Goal: Task Accomplishment & Management: Complete application form

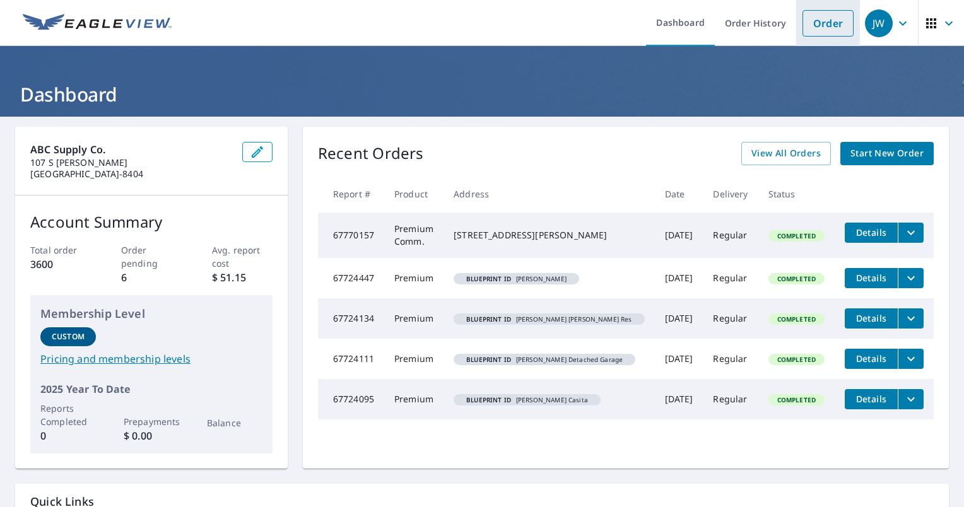
click at [815, 27] on link "Order" at bounding box center [827, 23] width 51 height 26
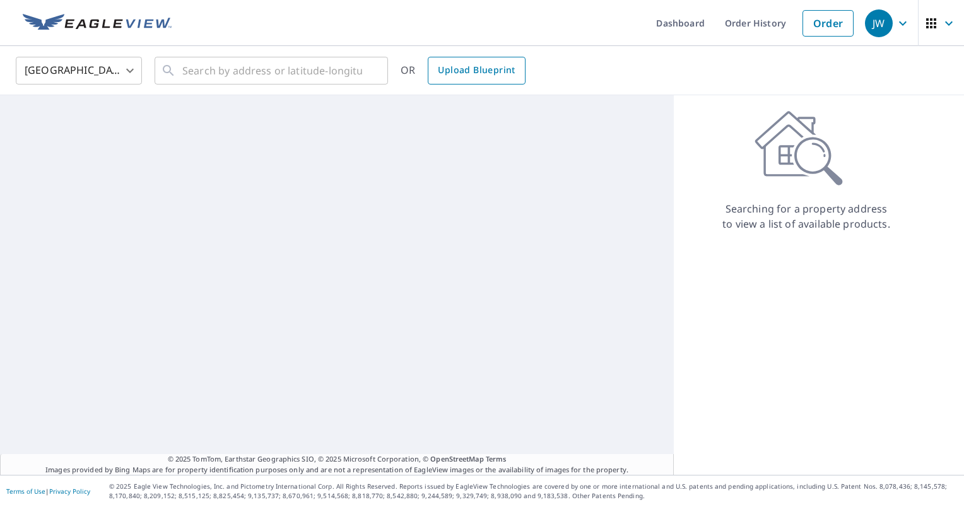
click at [475, 71] on span "Upload Blueprint" at bounding box center [476, 70] width 77 height 16
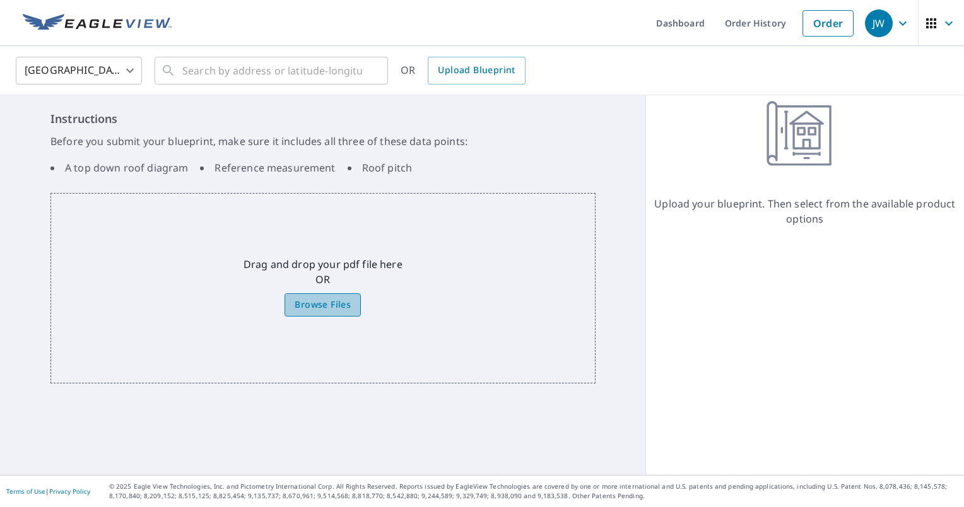
click at [315, 303] on span "Browse Files" at bounding box center [323, 305] width 56 height 16
click at [0, 0] on input "Browse Files" at bounding box center [0, 0] width 0 height 0
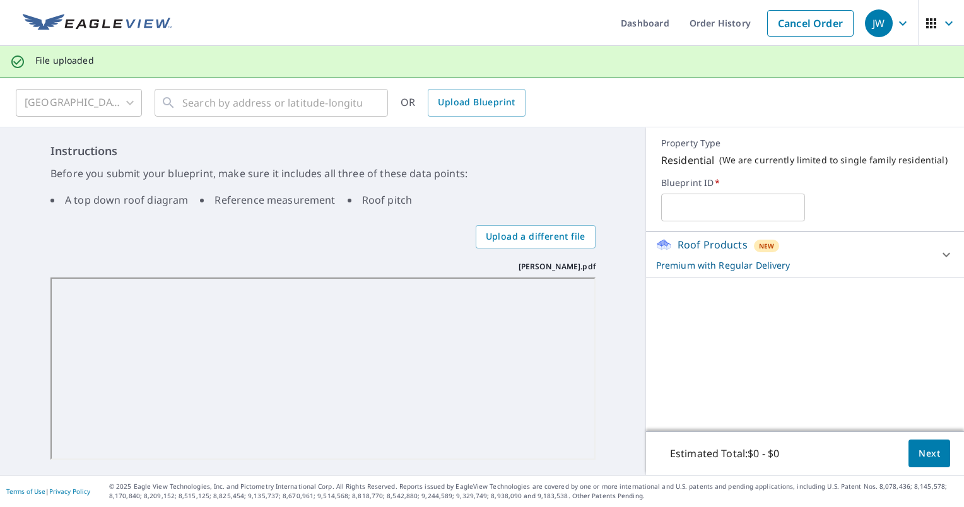
click at [709, 208] on input "text" at bounding box center [733, 207] width 144 height 35
type input "[PERSON_NAME]"
click at [869, 247] on div "Roof Products New Premium with Regular Delivery" at bounding box center [793, 254] width 275 height 35
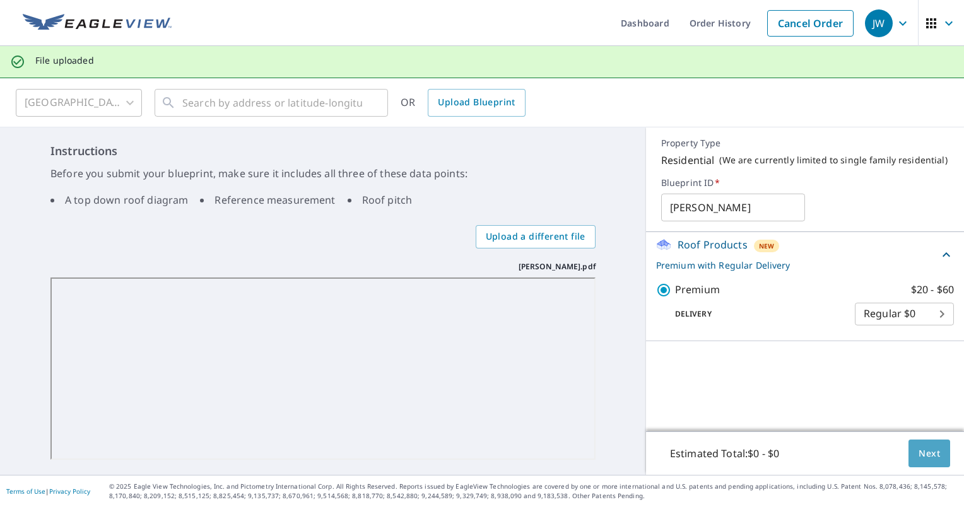
click at [935, 452] on button "Next" at bounding box center [929, 454] width 42 height 28
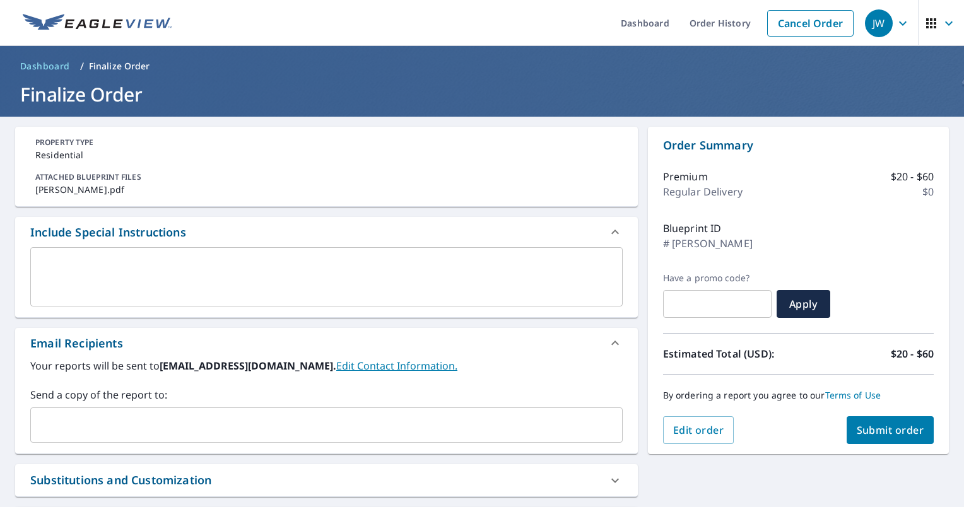
click at [76, 418] on input "text" at bounding box center [317, 425] width 562 height 24
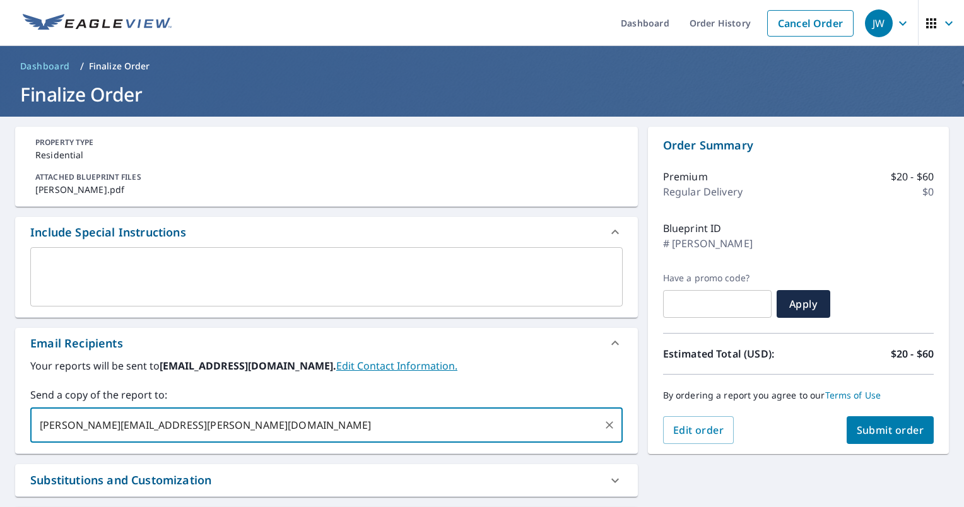
type input "[PERSON_NAME][EMAIL_ADDRESS][PERSON_NAME][DOMAIN_NAME]"
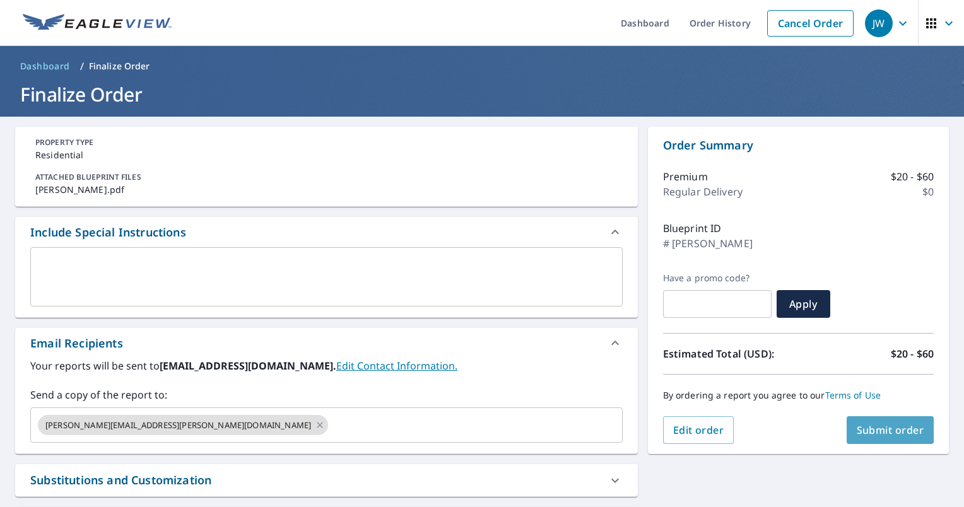
click at [862, 433] on span "Submit order" at bounding box center [890, 430] width 67 height 14
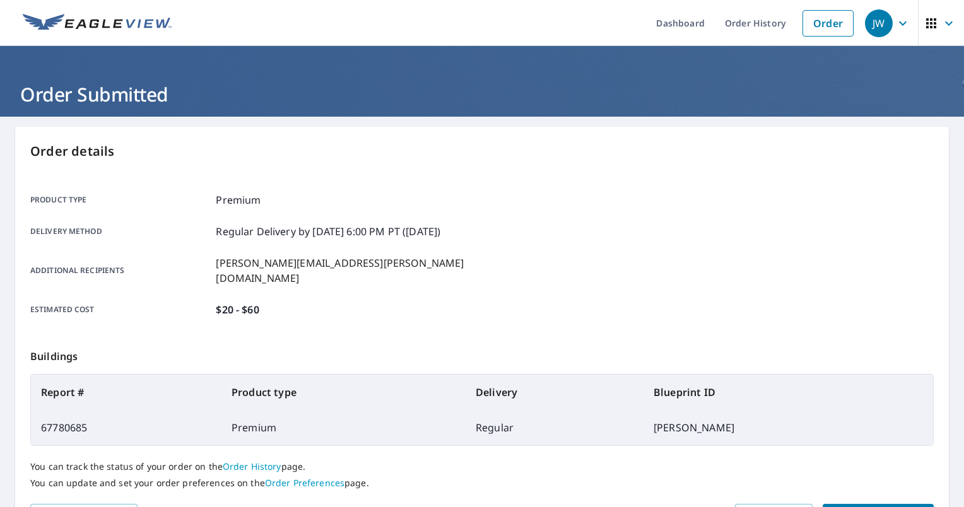
click at [866, 507] on span "Place another order" at bounding box center [878, 516] width 91 height 16
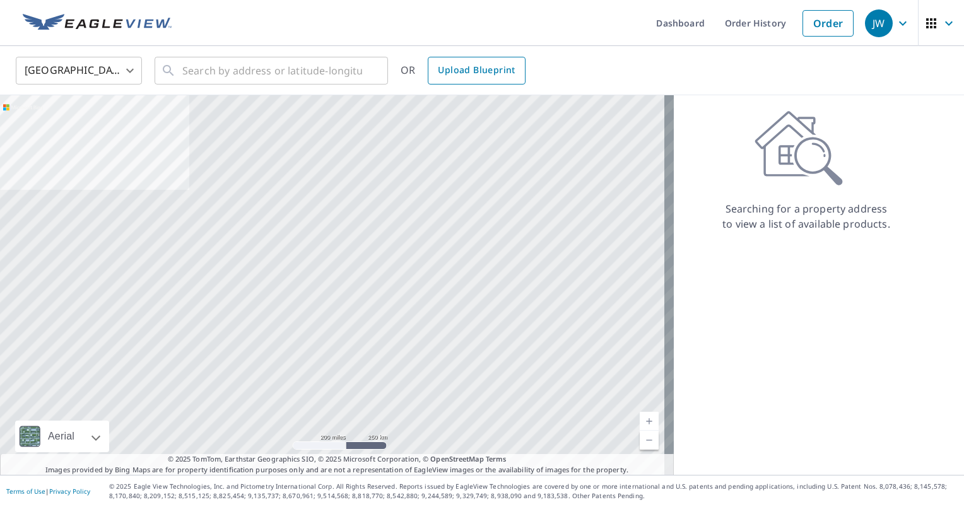
click at [464, 77] on span "Upload Blueprint" at bounding box center [476, 70] width 77 height 16
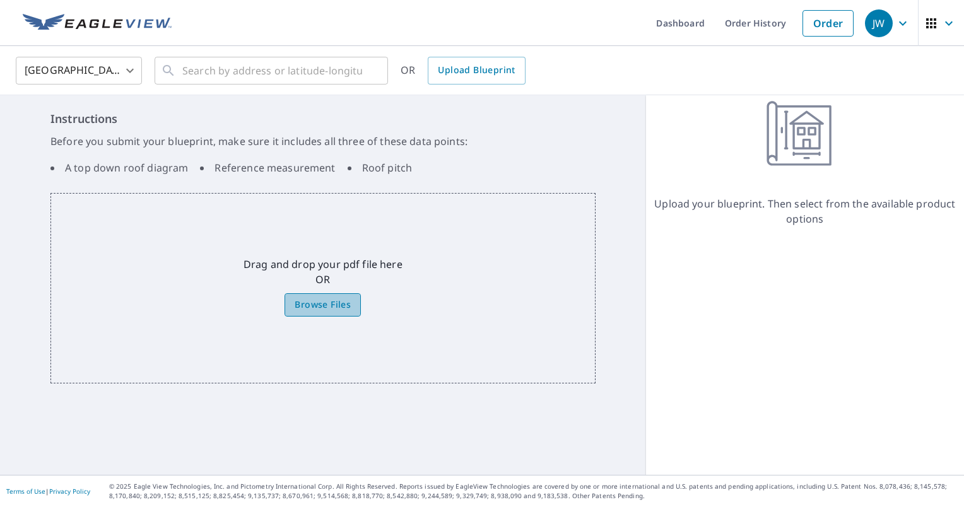
click at [315, 303] on span "Browse Files" at bounding box center [323, 305] width 56 height 16
click at [0, 0] on input "Browse Files" at bounding box center [0, 0] width 0 height 0
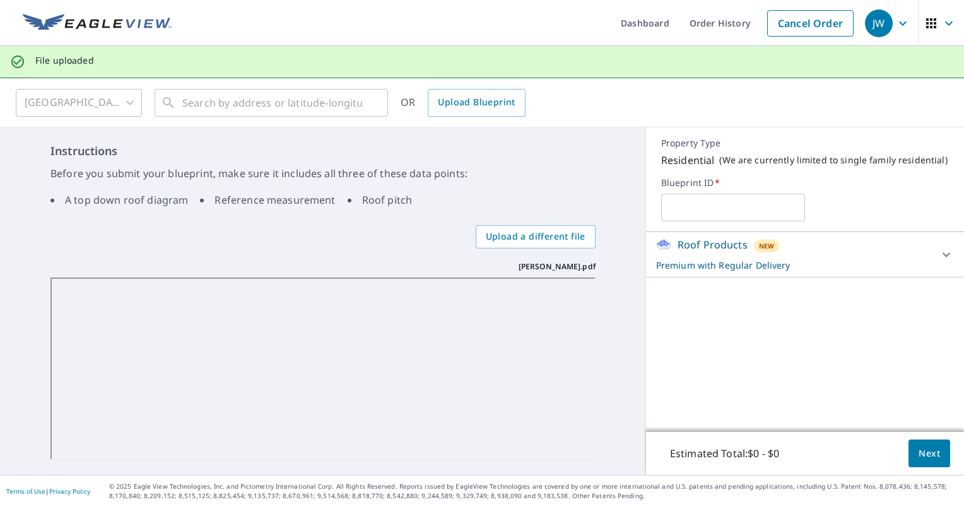
click at [699, 209] on input "text" at bounding box center [733, 207] width 144 height 35
type input "[PERSON_NAME]"
click at [920, 457] on span "Next" at bounding box center [928, 454] width 21 height 16
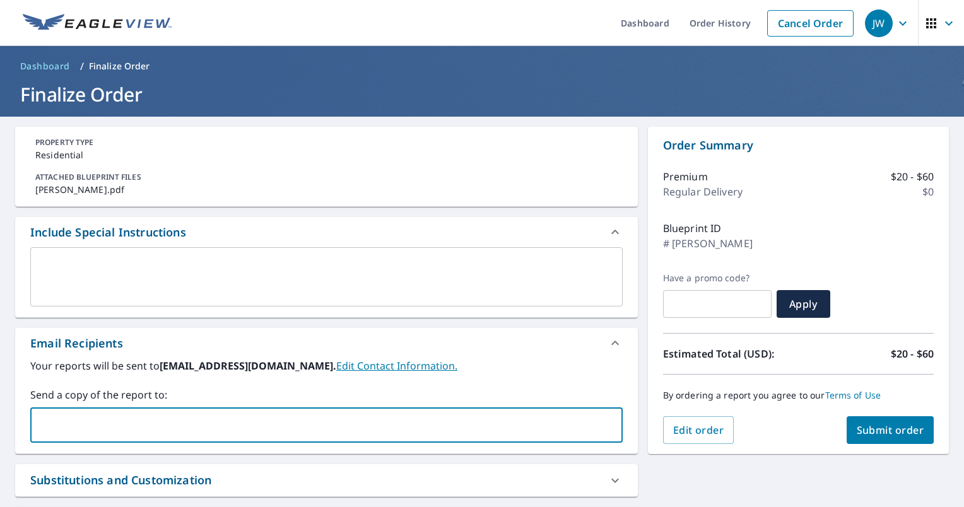
click at [172, 425] on input "text" at bounding box center [317, 425] width 562 height 24
type input "[PERSON_NAME][EMAIL_ADDRESS][PERSON_NAME][DOMAIN_NAME]"
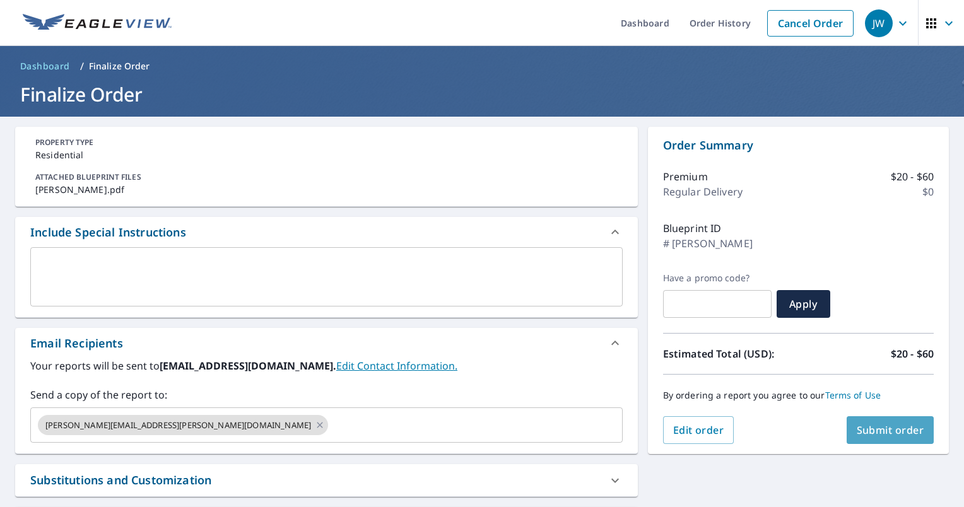
click at [857, 433] on span "Submit order" at bounding box center [890, 430] width 67 height 14
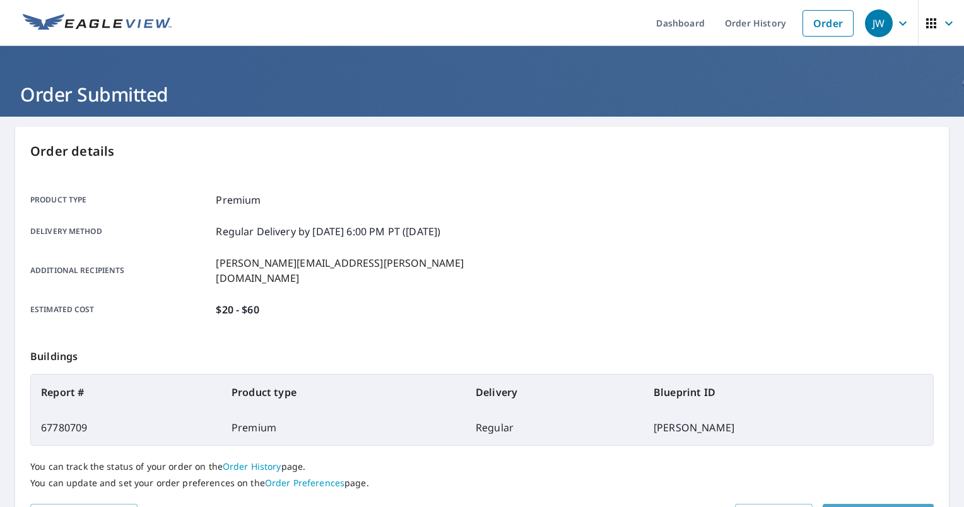
click at [865, 507] on span "Place another order" at bounding box center [878, 516] width 91 height 16
